Goal: Transaction & Acquisition: Purchase product/service

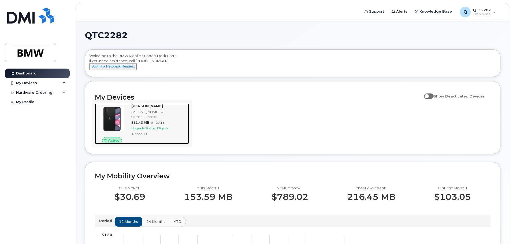
click at [165, 125] on div "Matthew Eddy 864-562-6484 Carrier: T-Mobile 331.43 MB at Sep 01, 2025 Upgrade S…" at bounding box center [159, 123] width 60 height 41
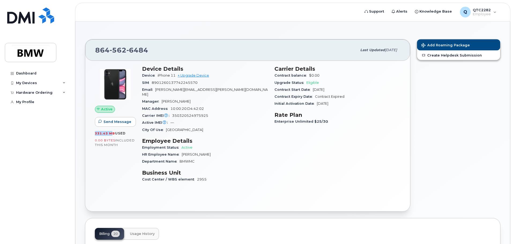
drag, startPoint x: 113, startPoint y: 133, endPoint x: 93, endPoint y: 135, distance: 19.4
click at [93, 135] on div "Active Send Message 331.43 MB  used 0.00 Bytes  included this month" at bounding box center [115, 126] width 47 height 128
click at [102, 132] on span "331.43 MB" at bounding box center [105, 133] width 20 height 4
click at [106, 133] on span "331.43 MB" at bounding box center [105, 133] width 20 height 4
click at [123, 134] on span "used" at bounding box center [120, 133] width 11 height 4
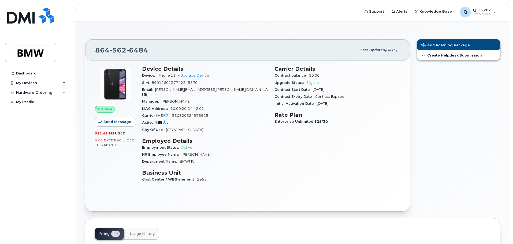
click at [149, 138] on h3 "Employee Details" at bounding box center [205, 141] width 126 height 6
drag, startPoint x: 143, startPoint y: 136, endPoint x: 189, endPoint y: 136, distance: 46.6
click at [189, 138] on h3 "Employee Details" at bounding box center [205, 141] width 126 height 6
click at [190, 138] on h3 "Employee Details" at bounding box center [205, 141] width 126 height 6
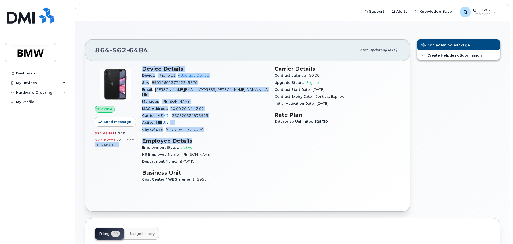
drag, startPoint x: 194, startPoint y: 137, endPoint x: 137, endPoint y: 136, distance: 57.0
click at [137, 136] on div "Active Send Message 331.43 MB  used 0.00 Bytes  included this month Device Deta…" at bounding box center [248, 126] width 312 height 128
click at [157, 138] on h3 "Employee Details" at bounding box center [205, 141] width 126 height 6
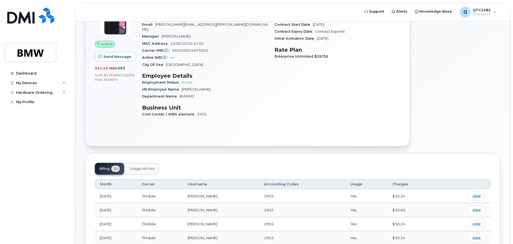
scroll to position [50, 0]
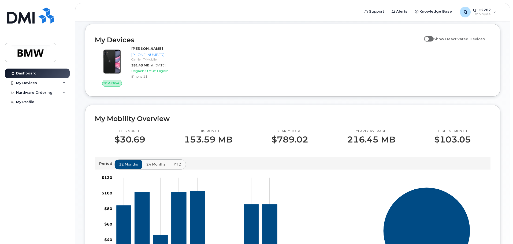
scroll to position [43, 0]
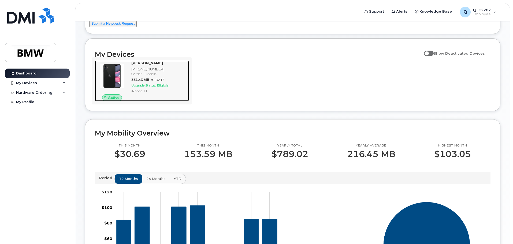
click at [143, 87] on span "Upgrade Status:" at bounding box center [143, 85] width 25 height 4
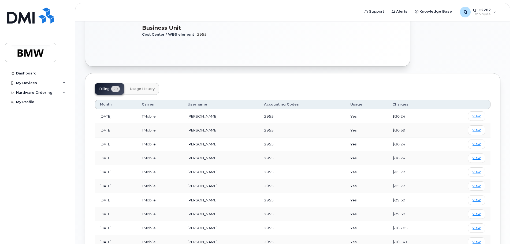
click at [151, 87] on span "Usage History" at bounding box center [142, 89] width 25 height 4
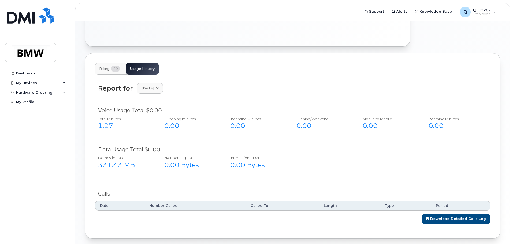
scroll to position [166, 0]
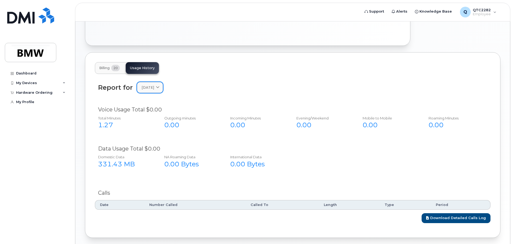
click at [154, 85] on span "[DATE]" at bounding box center [147, 87] width 13 height 5
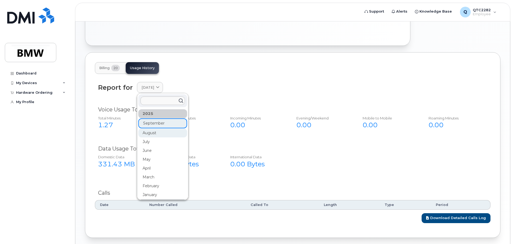
click at [149, 129] on div "August" at bounding box center [162, 133] width 49 height 9
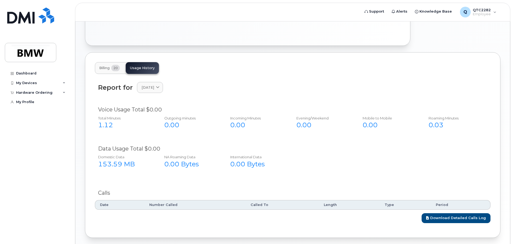
click at [157, 89] on div "Report for [DATE] [DATE] August July June May April March February January [DAT…" at bounding box center [292, 91] width 395 height 24
click at [154, 85] on span "August 2025" at bounding box center [147, 87] width 13 height 5
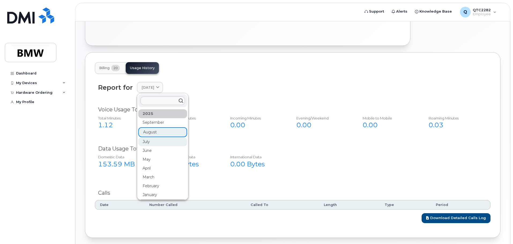
click at [152, 137] on div "July" at bounding box center [162, 141] width 49 height 9
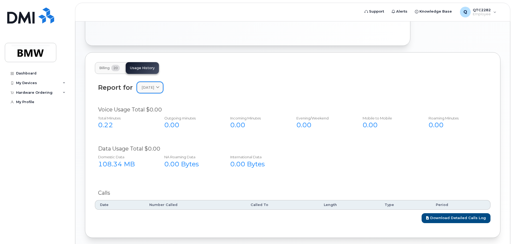
click at [157, 87] on link "July 2025" at bounding box center [150, 87] width 26 height 11
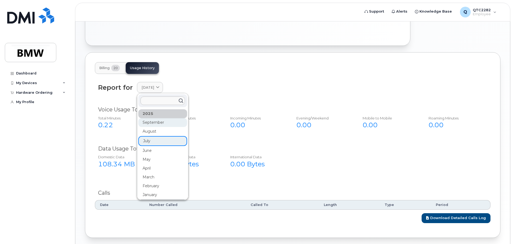
click at [149, 118] on div "September" at bounding box center [162, 122] width 49 height 9
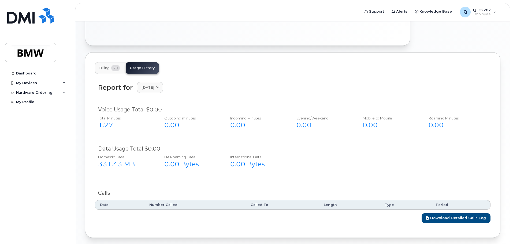
click at [101, 66] on span "Billing" at bounding box center [104, 68] width 10 height 4
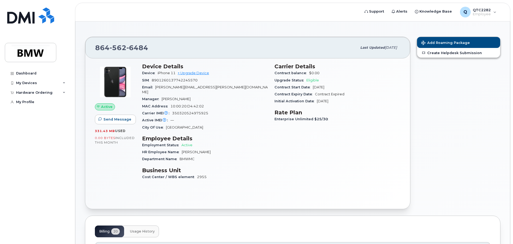
scroll to position [0, 0]
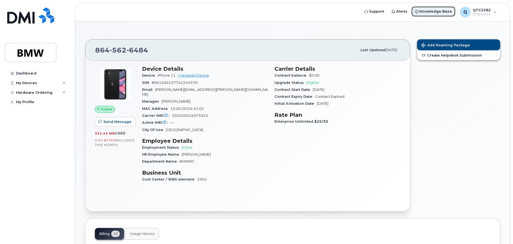
click at [428, 12] on span "Knowledge Base" at bounding box center [435, 11] width 32 height 5
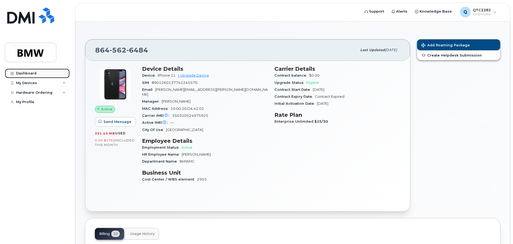
click at [32, 69] on link "Dashboard" at bounding box center [37, 74] width 65 height 10
click at [29, 78] on div "Dashboard My Devices Add Device 864-562-6484 (Matthew Eddy) Hardware Ordering N…" at bounding box center [38, 152] width 66 height 167
click at [32, 83] on div "My Devices" at bounding box center [26, 83] width 21 height 4
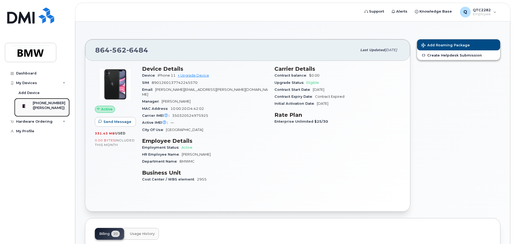
click at [38, 110] on div "([PERSON_NAME])" at bounding box center [49, 108] width 33 height 5
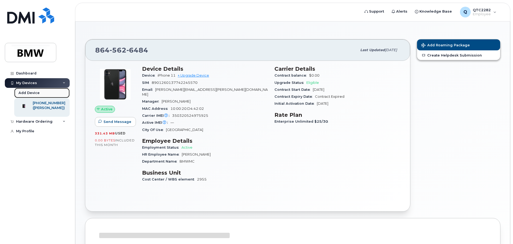
click at [31, 91] on div "Add Device" at bounding box center [28, 93] width 21 height 5
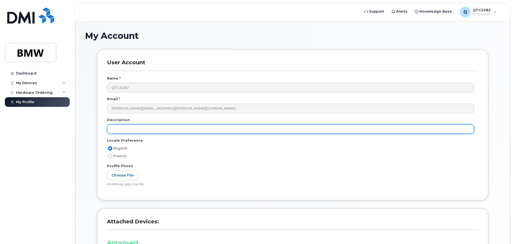
click at [157, 129] on input "text" at bounding box center [290, 129] width 367 height 10
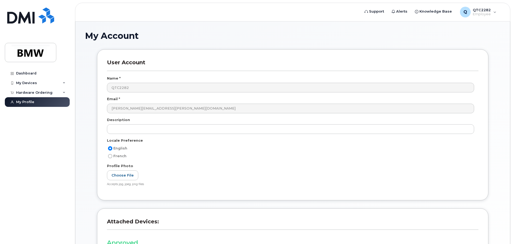
click at [152, 170] on div "Profile Photo" at bounding box center [292, 166] width 371 height 7
click at [31, 80] on div "My Devices" at bounding box center [37, 83] width 65 height 10
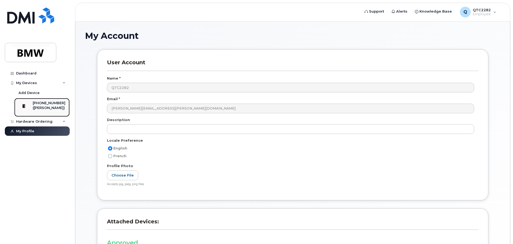
click at [39, 105] on div "[PHONE_NUMBER]" at bounding box center [49, 103] width 33 height 5
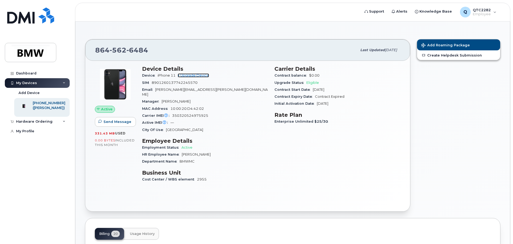
click at [194, 75] on link "+ Upgrade Device" at bounding box center [193, 75] width 31 height 4
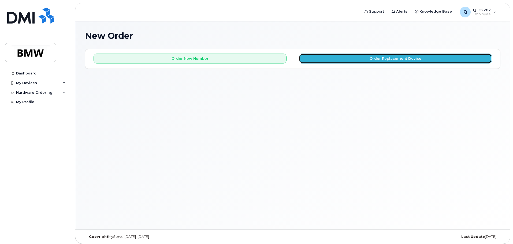
click at [390, 63] on button "Order Replacement Device" at bounding box center [395, 59] width 193 height 10
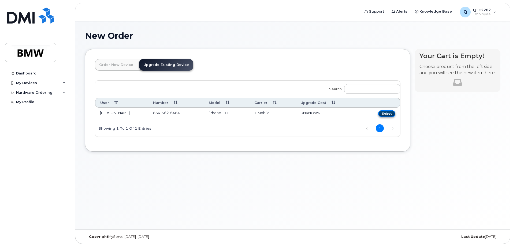
click at [383, 115] on button "Select" at bounding box center [386, 113] width 17 height 7
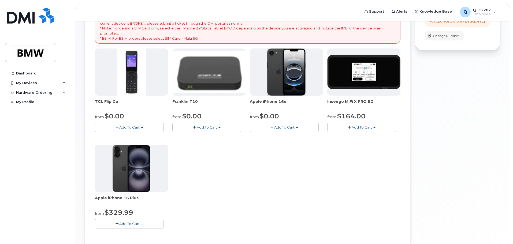
scroll to position [151, 0]
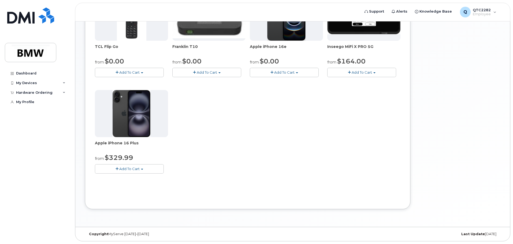
click at [138, 170] on span "Add To Cart" at bounding box center [129, 169] width 20 height 4
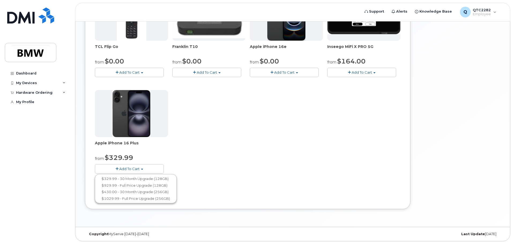
click at [235, 159] on div "TCL Flip Go from $0.00 Add To Cart $0.00 - 30 month Upgrade $96.00 - Full Price…" at bounding box center [247, 88] width 305 height 189
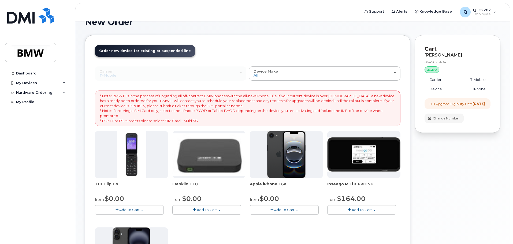
scroll to position [0, 0]
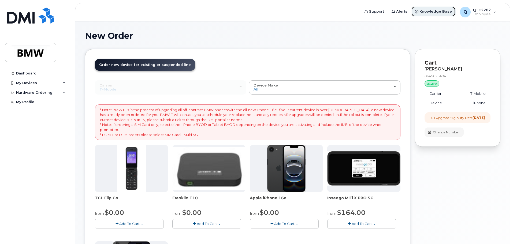
click at [432, 14] on span "Knowledge Base" at bounding box center [435, 11] width 32 height 5
